Goal: Information Seeking & Learning: Learn about a topic

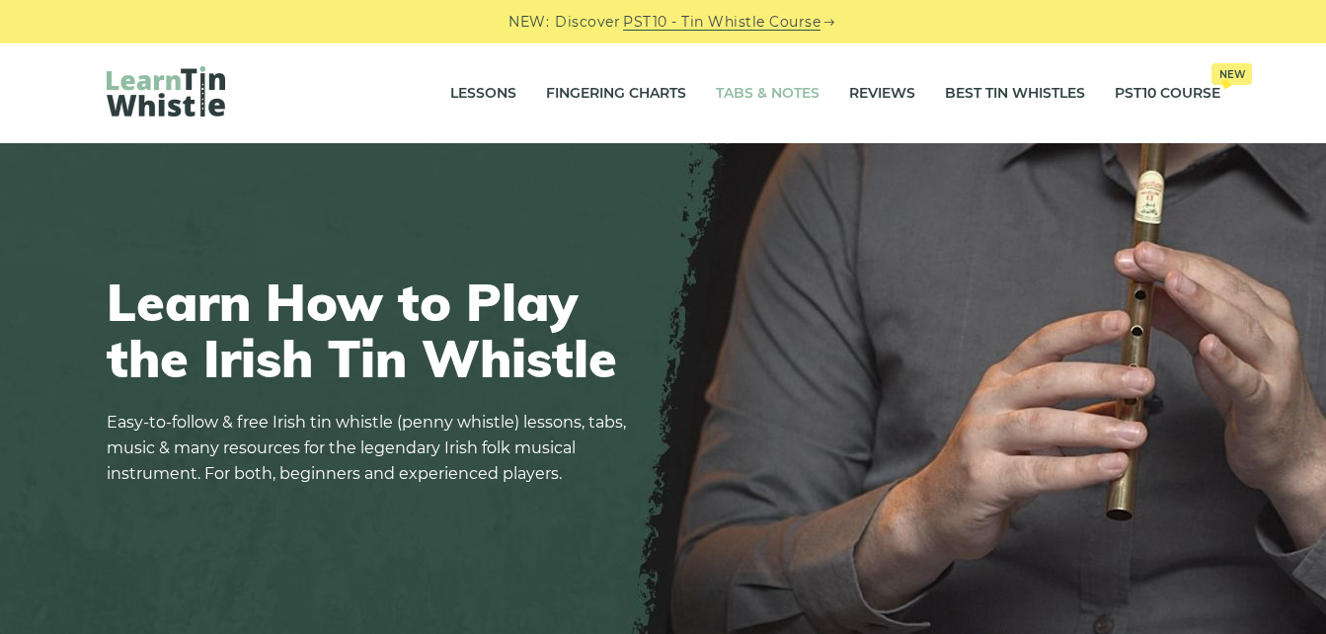
click at [795, 94] on link "Tabs & Notes" at bounding box center [768, 93] width 104 height 49
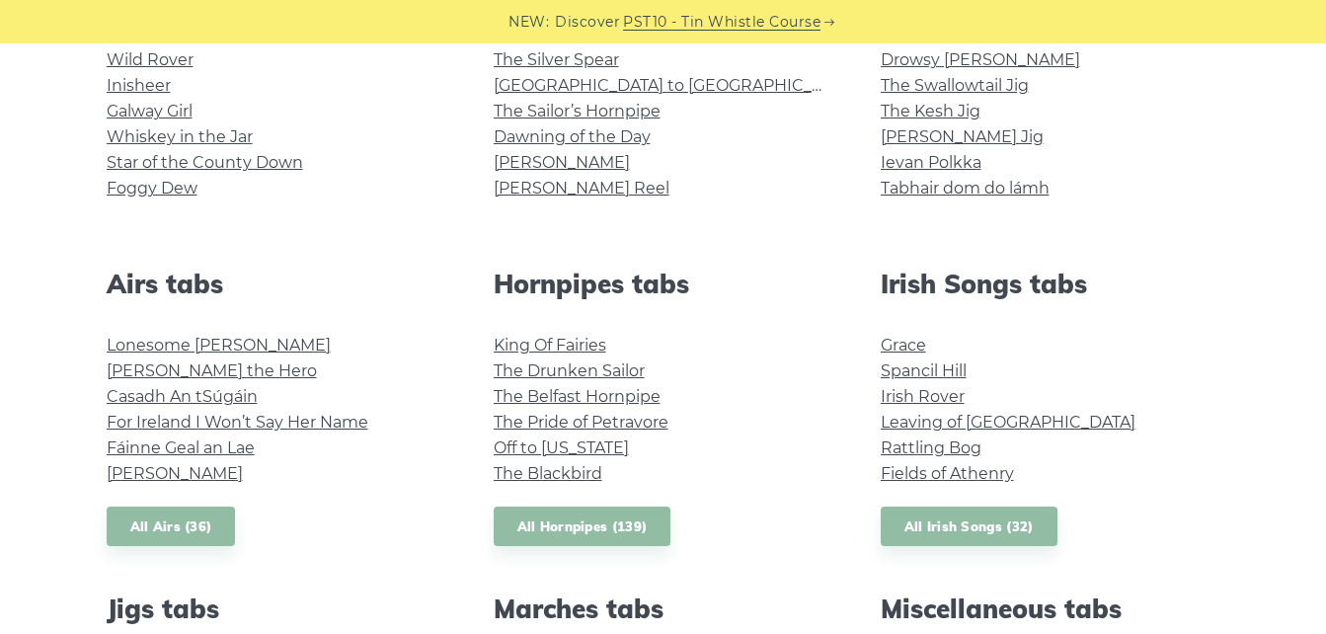
scroll to position [585, 0]
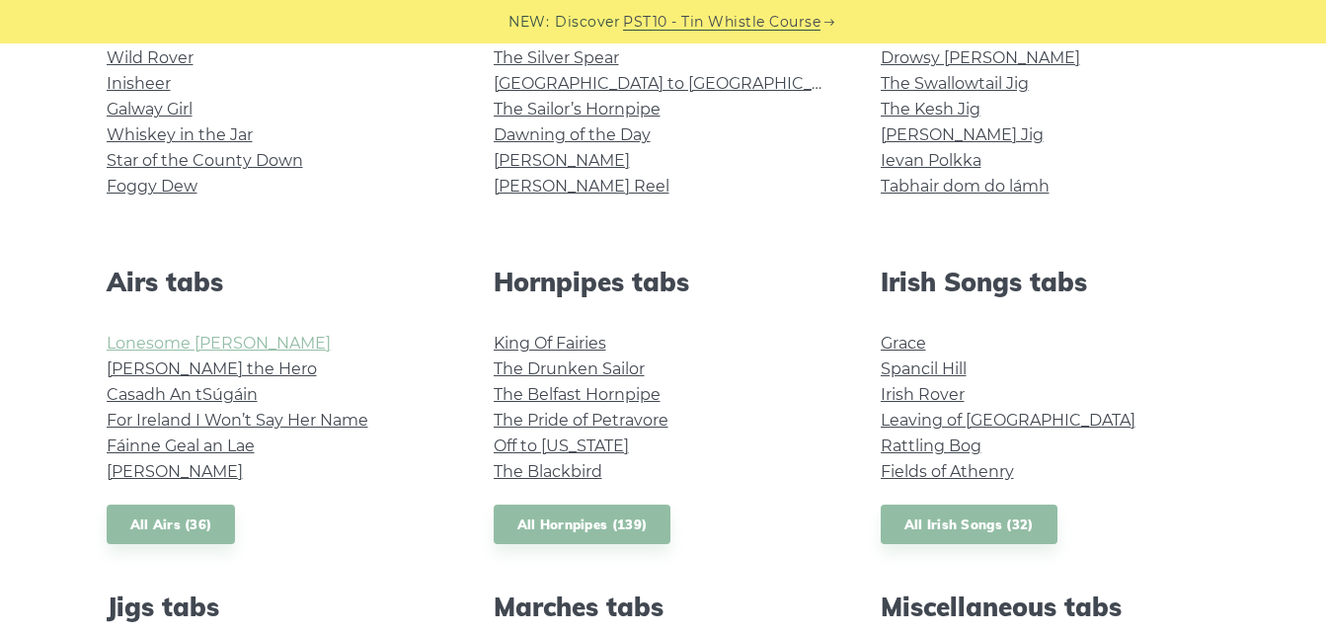
click at [241, 339] on link "Lonesome Boatman" at bounding box center [219, 343] width 224 height 19
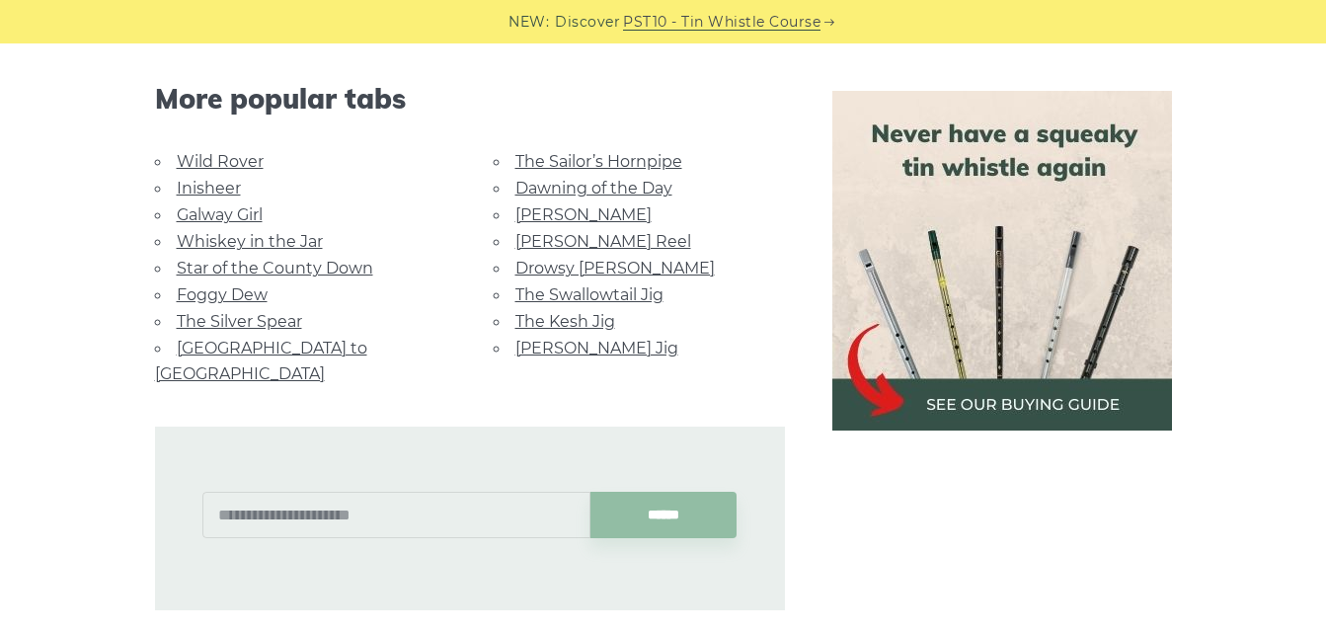
scroll to position [1611, 0]
click at [266, 258] on link "Star of the County Down" at bounding box center [275, 267] width 196 height 19
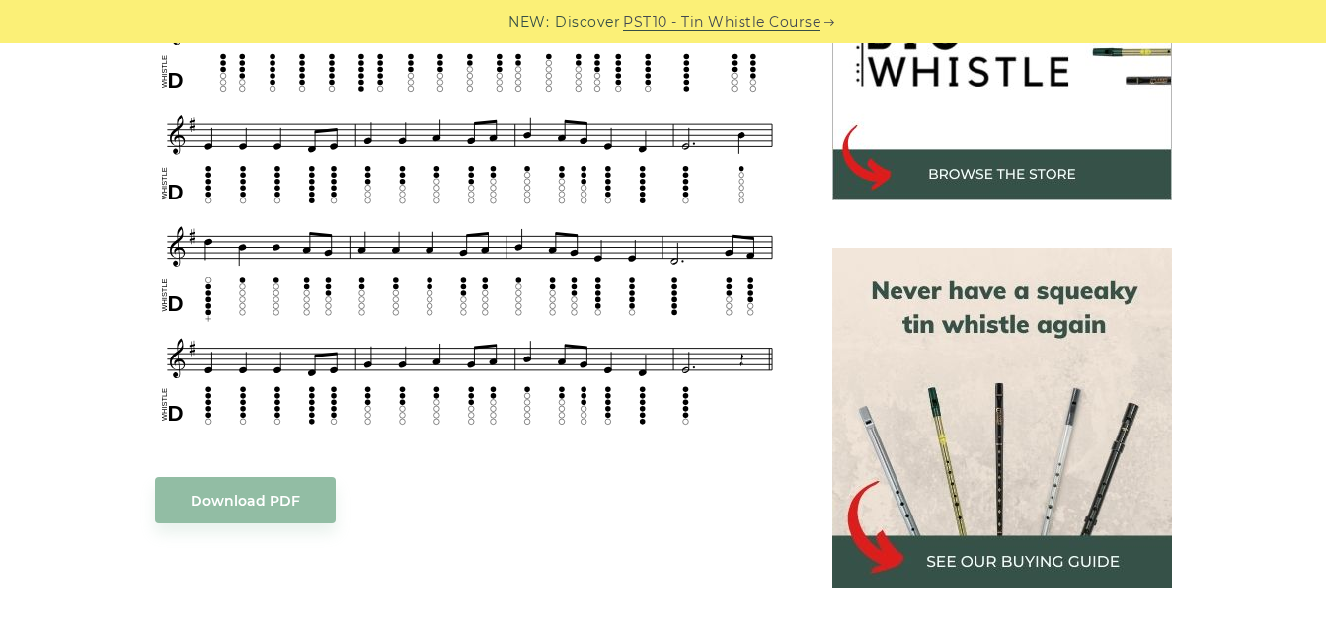
scroll to position [706, 0]
click at [234, 501] on link "Download PDF" at bounding box center [245, 499] width 181 height 46
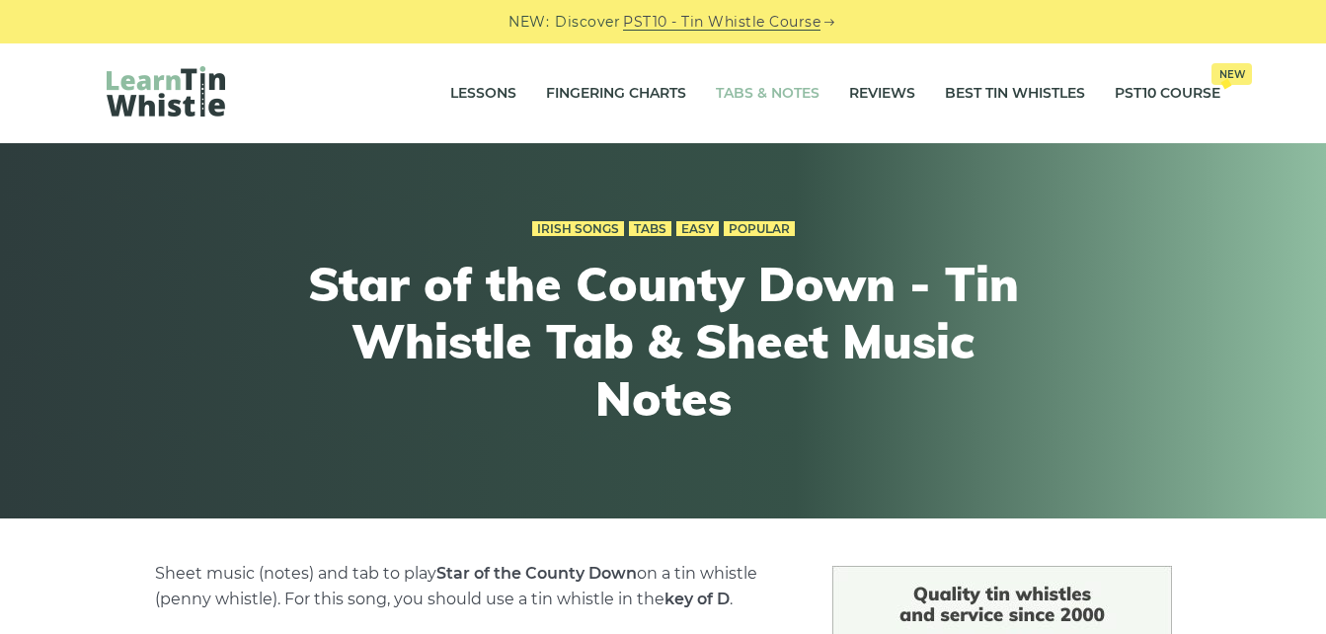
click at [763, 89] on link "Tabs & Notes" at bounding box center [768, 93] width 104 height 49
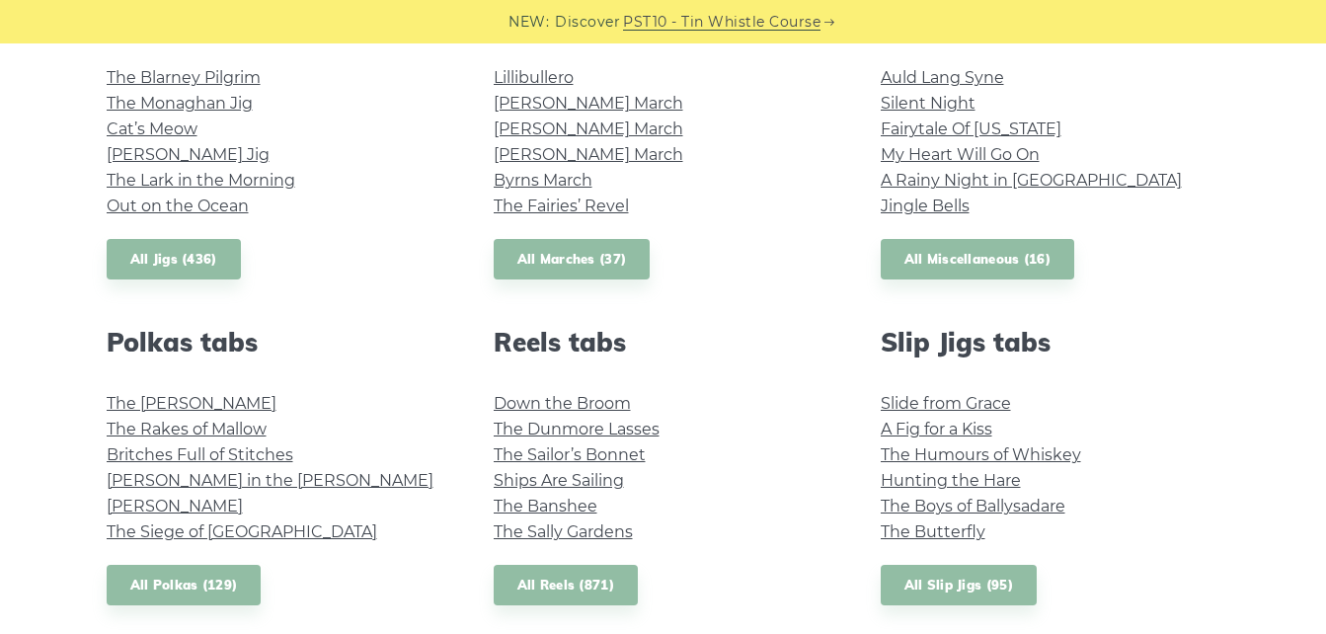
scroll to position [1176, 0]
click at [146, 403] on link "The Kerry Polka" at bounding box center [192, 402] width 170 height 19
click at [182, 429] on link "The Rakes of Mallow" at bounding box center [187, 428] width 160 height 19
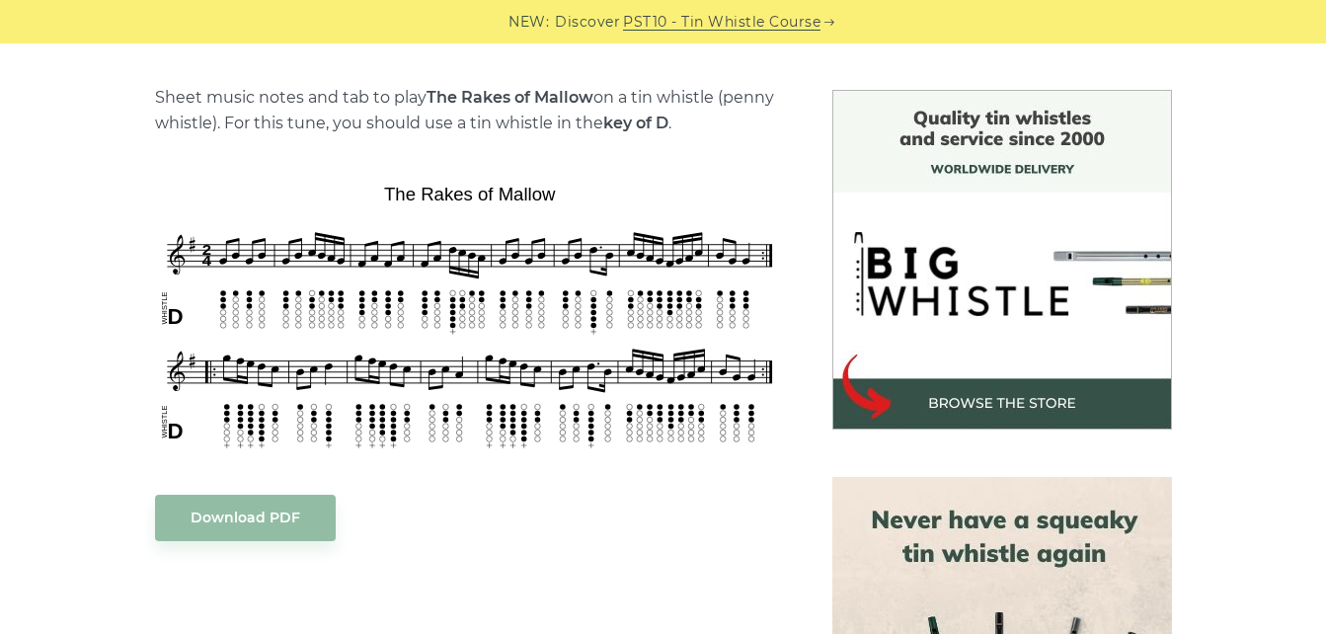
scroll to position [478, 0]
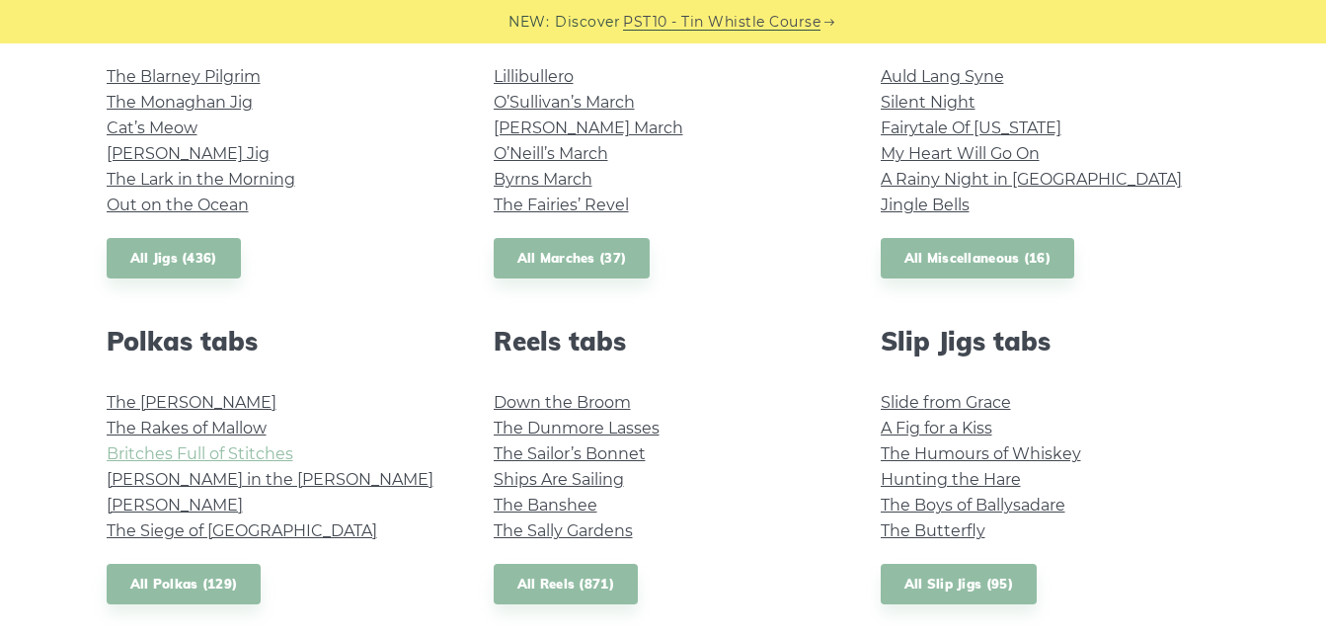
click at [245, 455] on link "Britches Full of Stitches" at bounding box center [200, 453] width 187 height 19
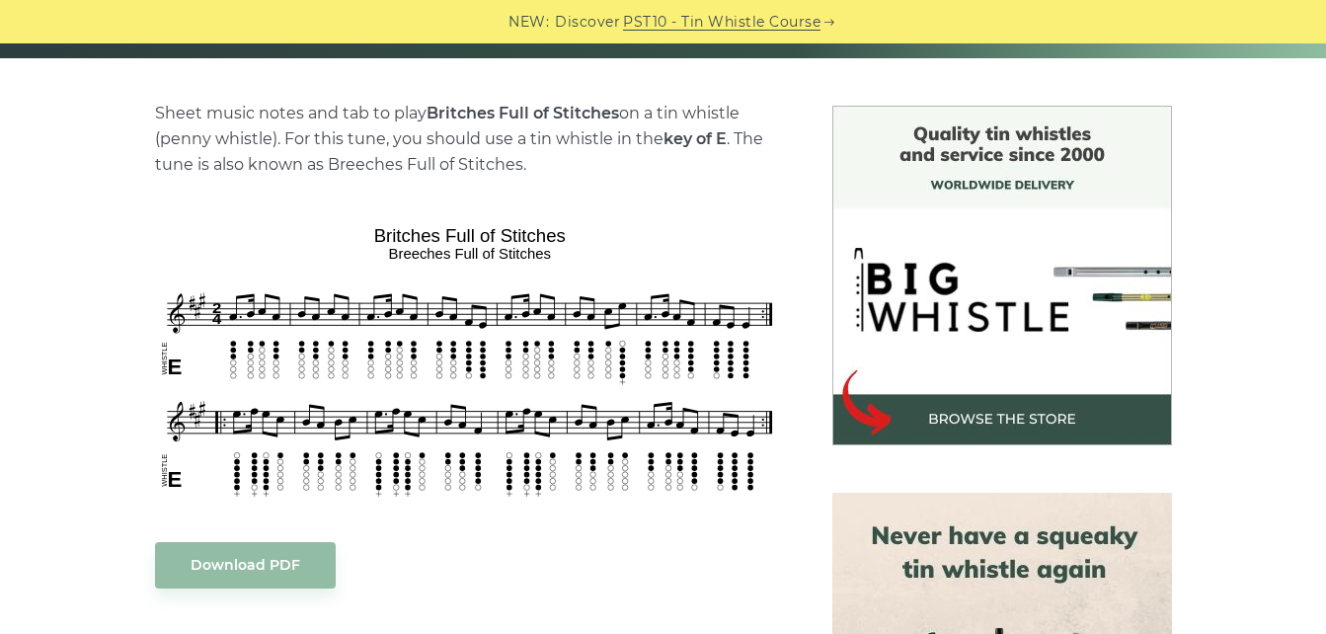
scroll to position [464, 0]
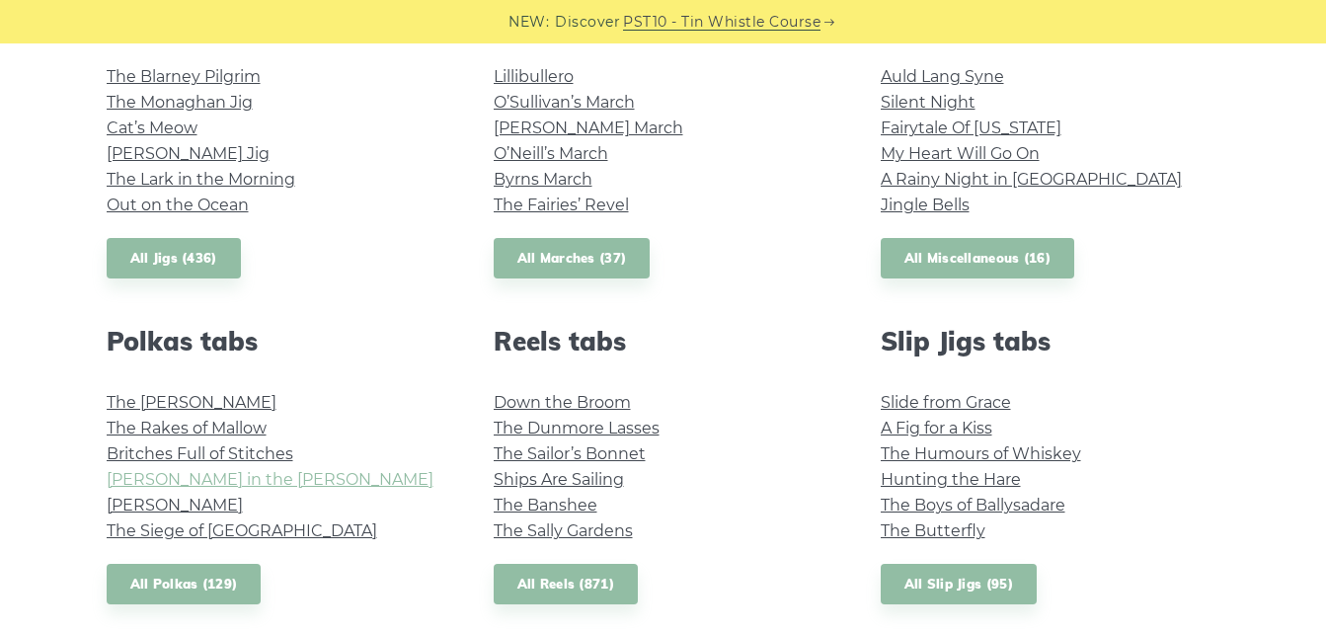
click at [237, 484] on link "[PERSON_NAME] in the [PERSON_NAME]" at bounding box center [270, 479] width 327 height 19
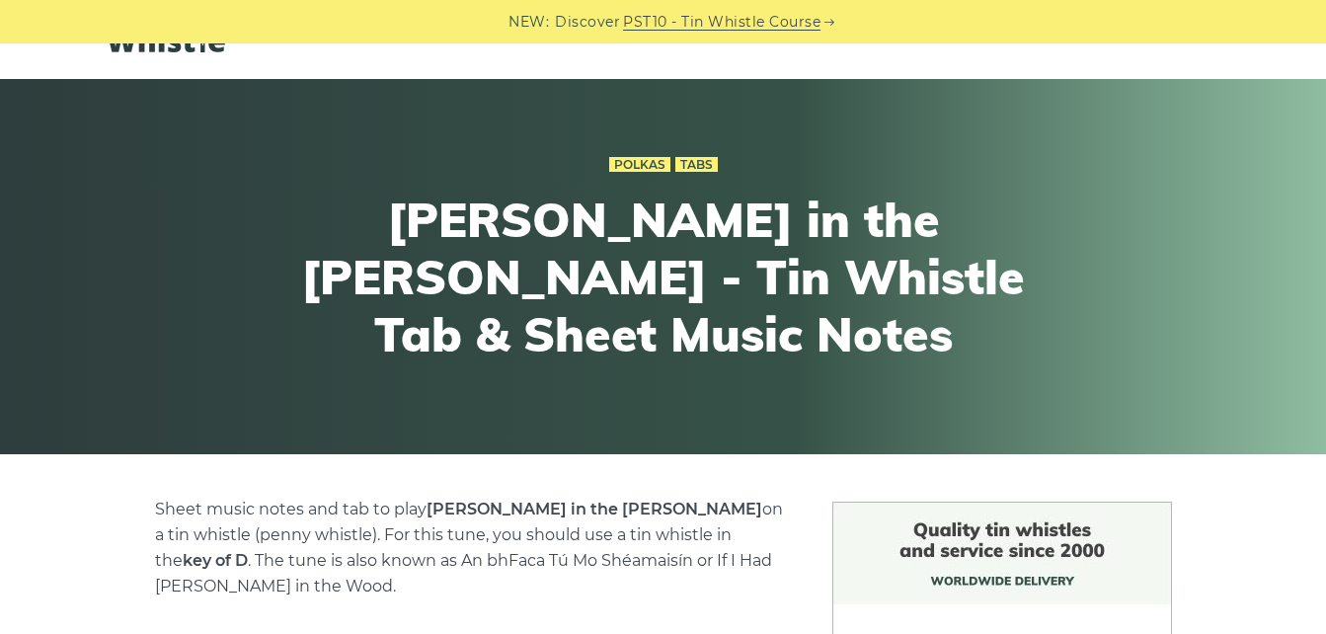
scroll to position [48, 0]
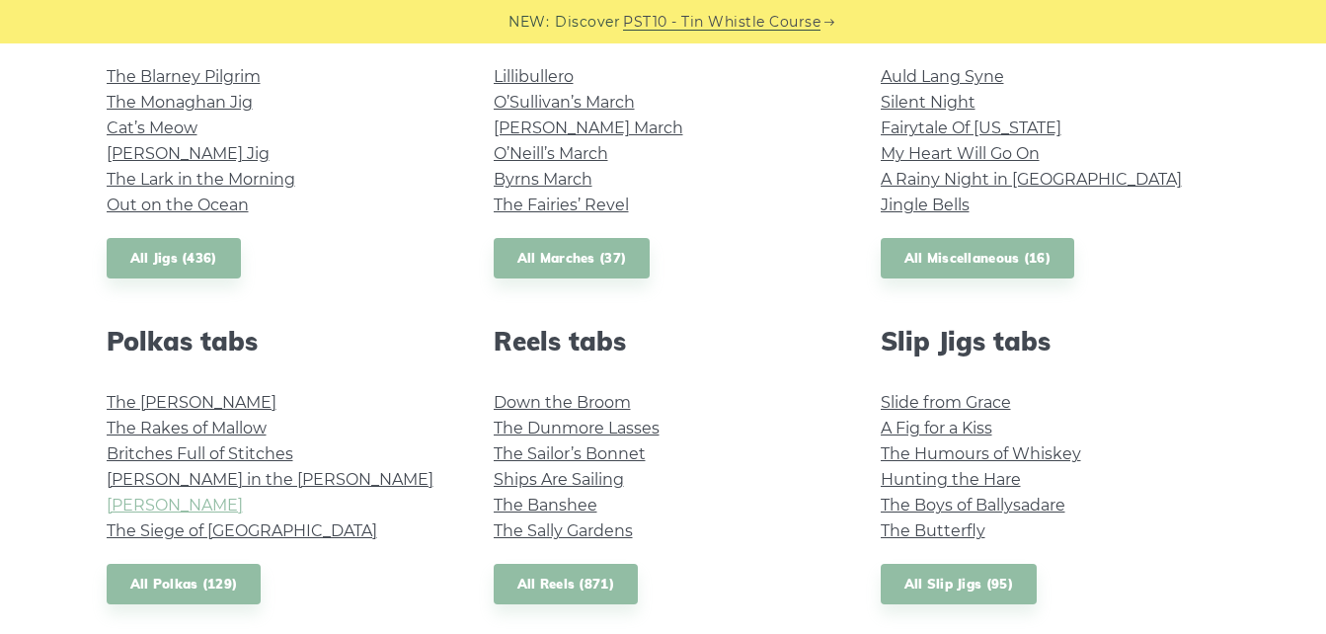
click at [147, 509] on link "[PERSON_NAME]" at bounding box center [175, 505] width 136 height 19
click at [173, 532] on link "The Siege of [GEOGRAPHIC_DATA]" at bounding box center [242, 530] width 271 height 19
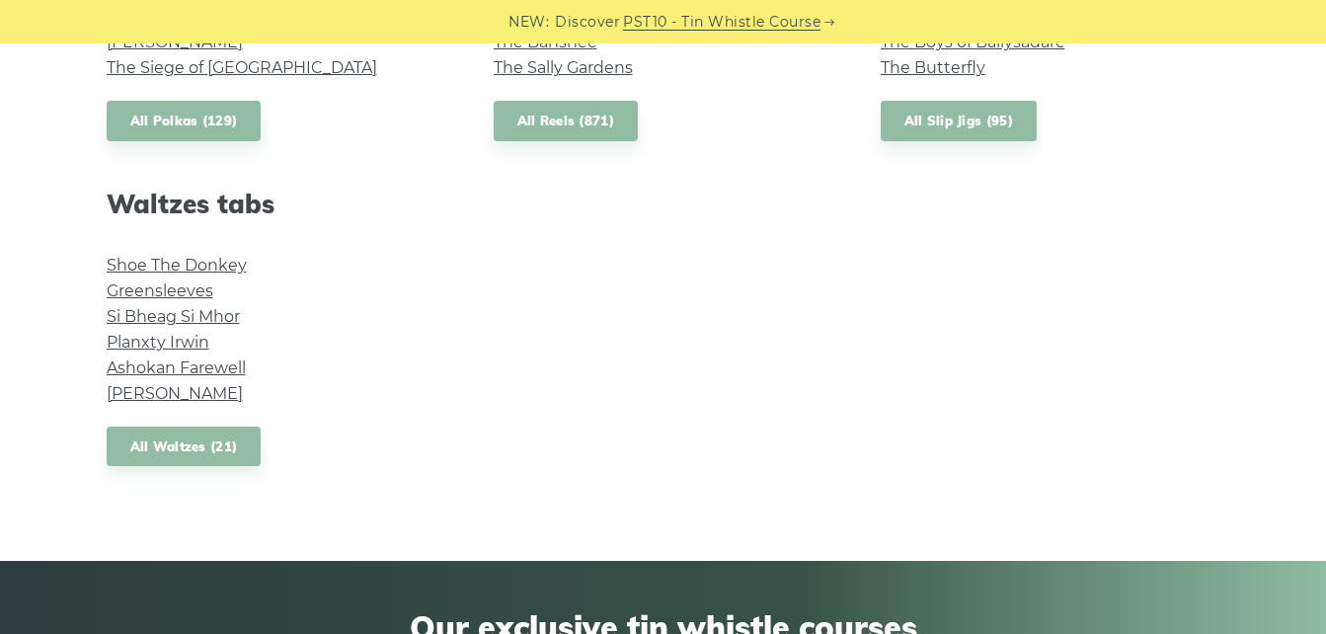
scroll to position [1642, 0]
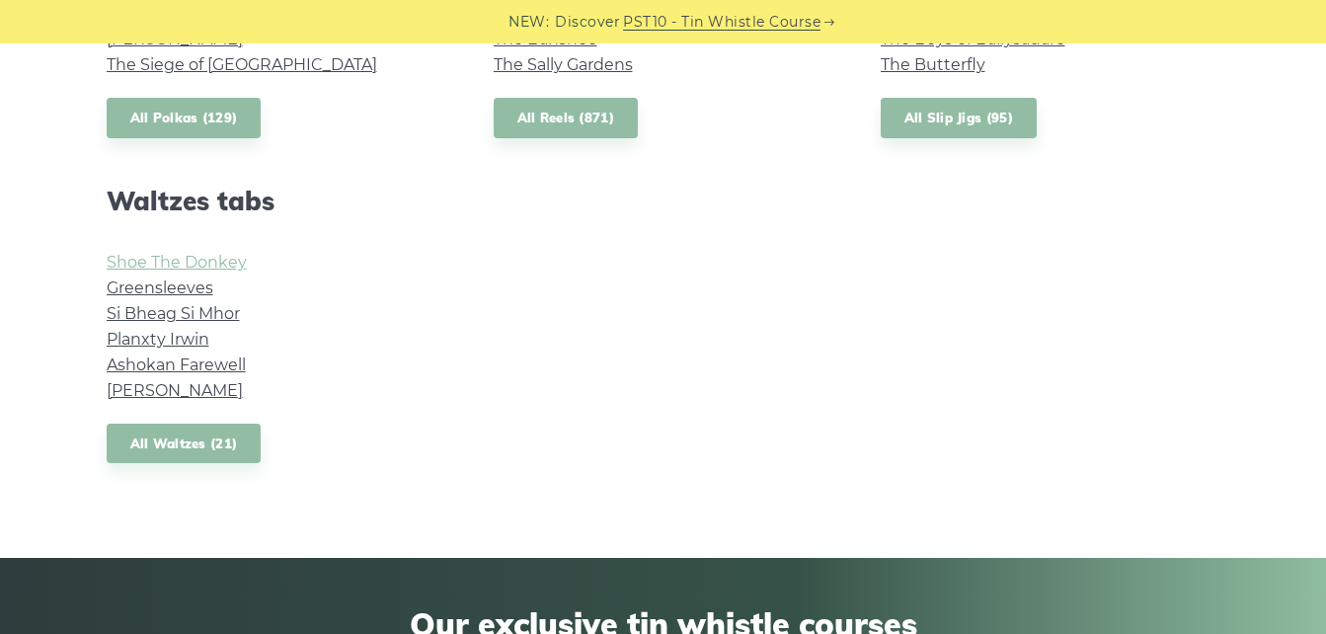
click at [212, 266] on link "Shoe The Donkey" at bounding box center [177, 262] width 140 height 19
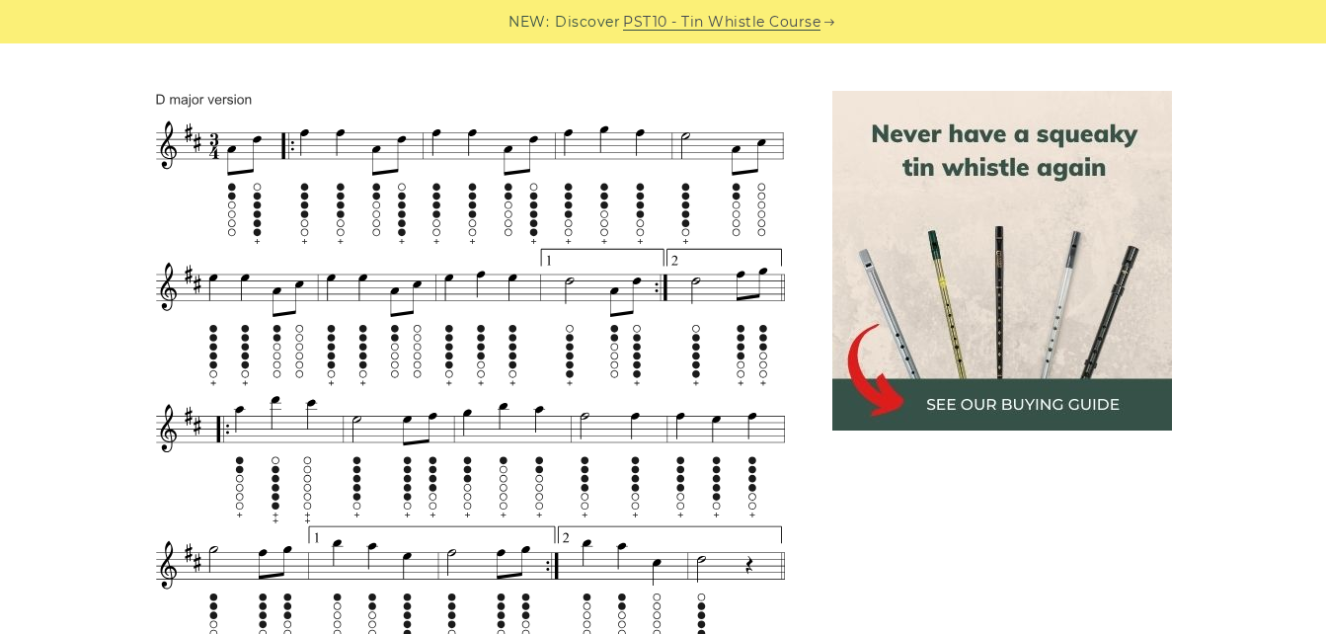
scroll to position [1311, 0]
click at [1023, 11] on div "NEW: Discover PST10 - Tin Whistle Course" at bounding box center [663, 21] width 1326 height 43
